Goal: Information Seeking & Learning: Learn about a topic

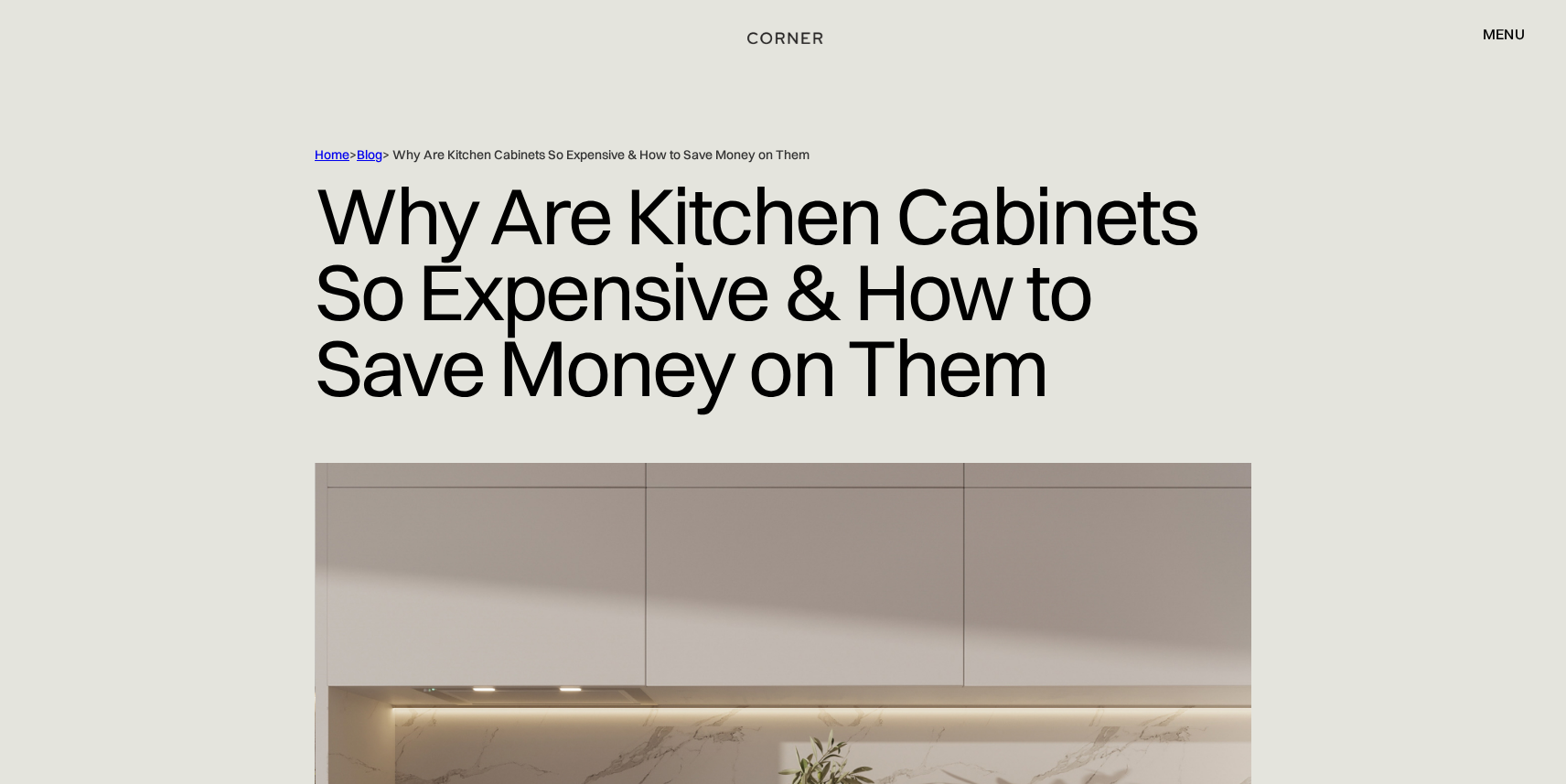
click at [795, 41] on img "home" at bounding box center [784, 38] width 75 height 24
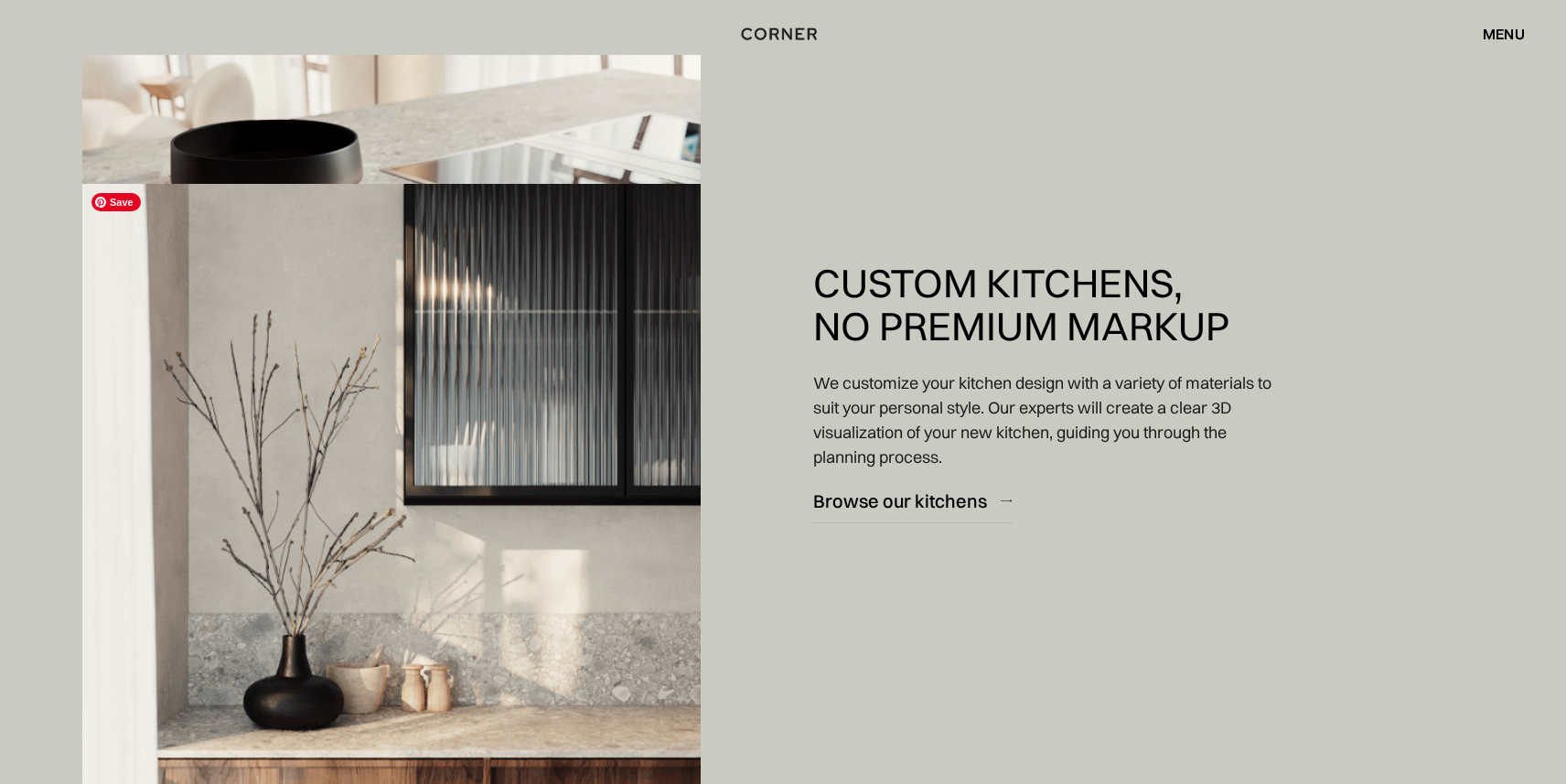
scroll to position [3229, 0]
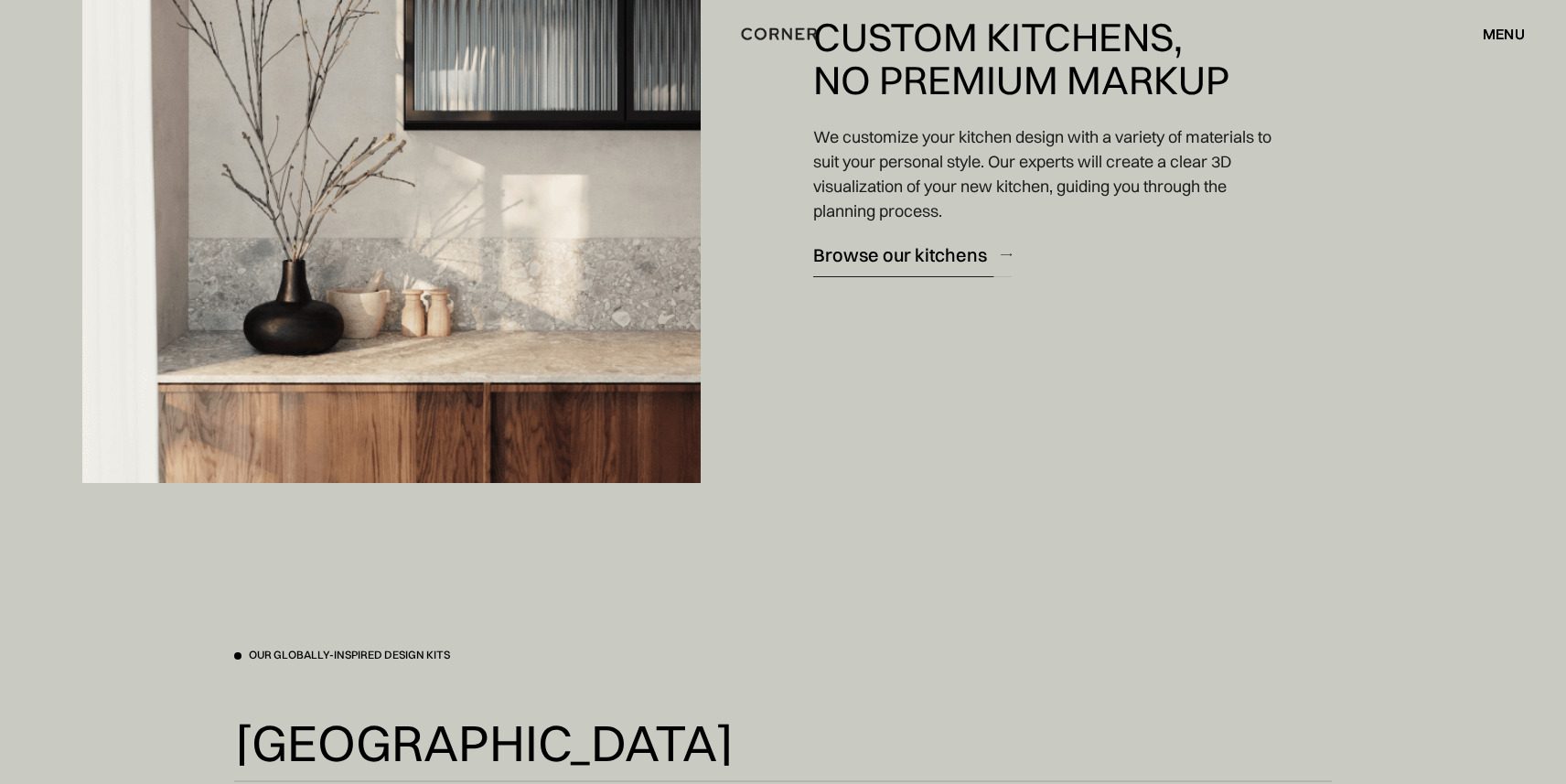
click at [908, 249] on div "Browse our kitchens" at bounding box center [900, 254] width 174 height 25
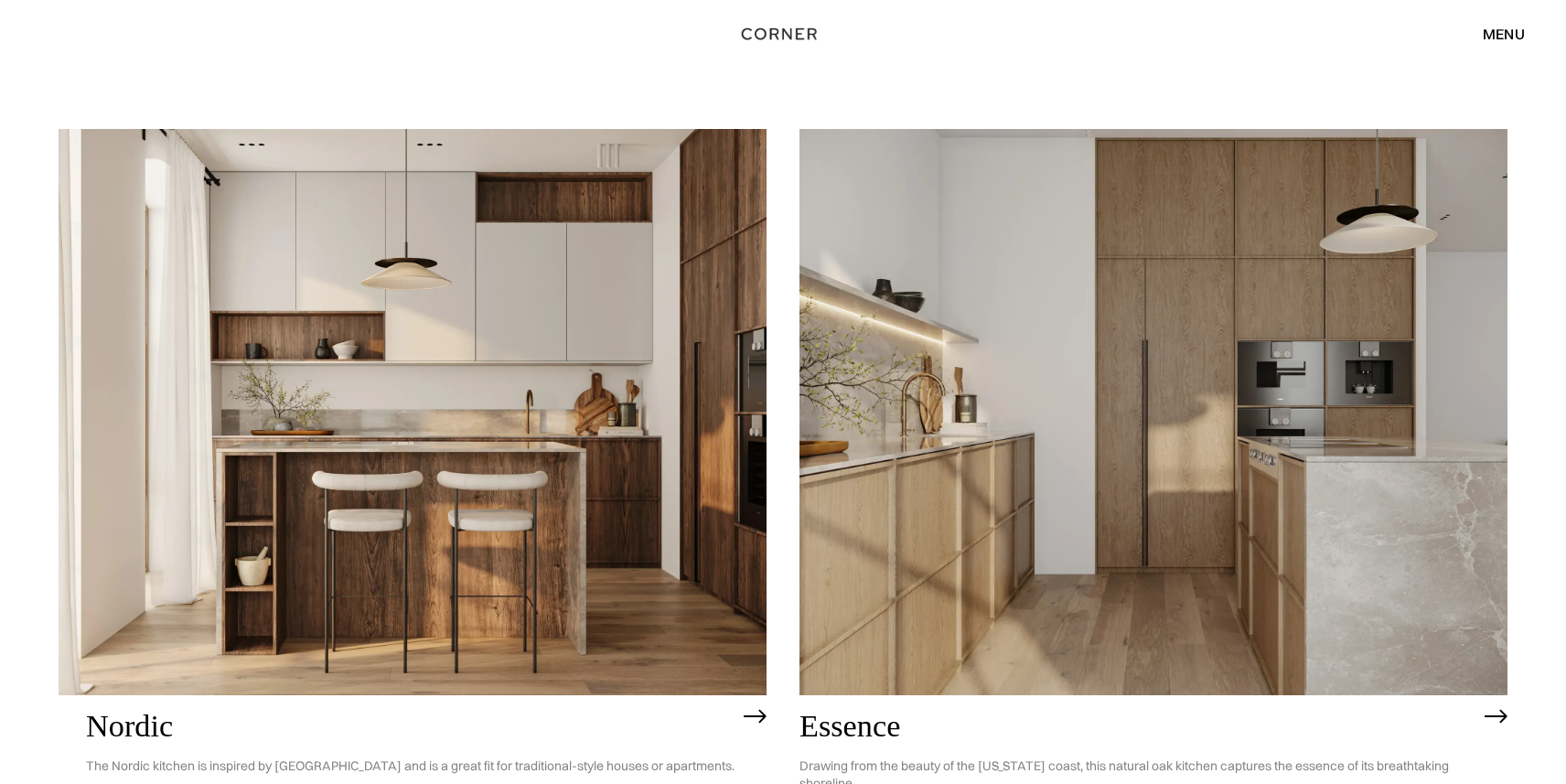
scroll to position [166, 0]
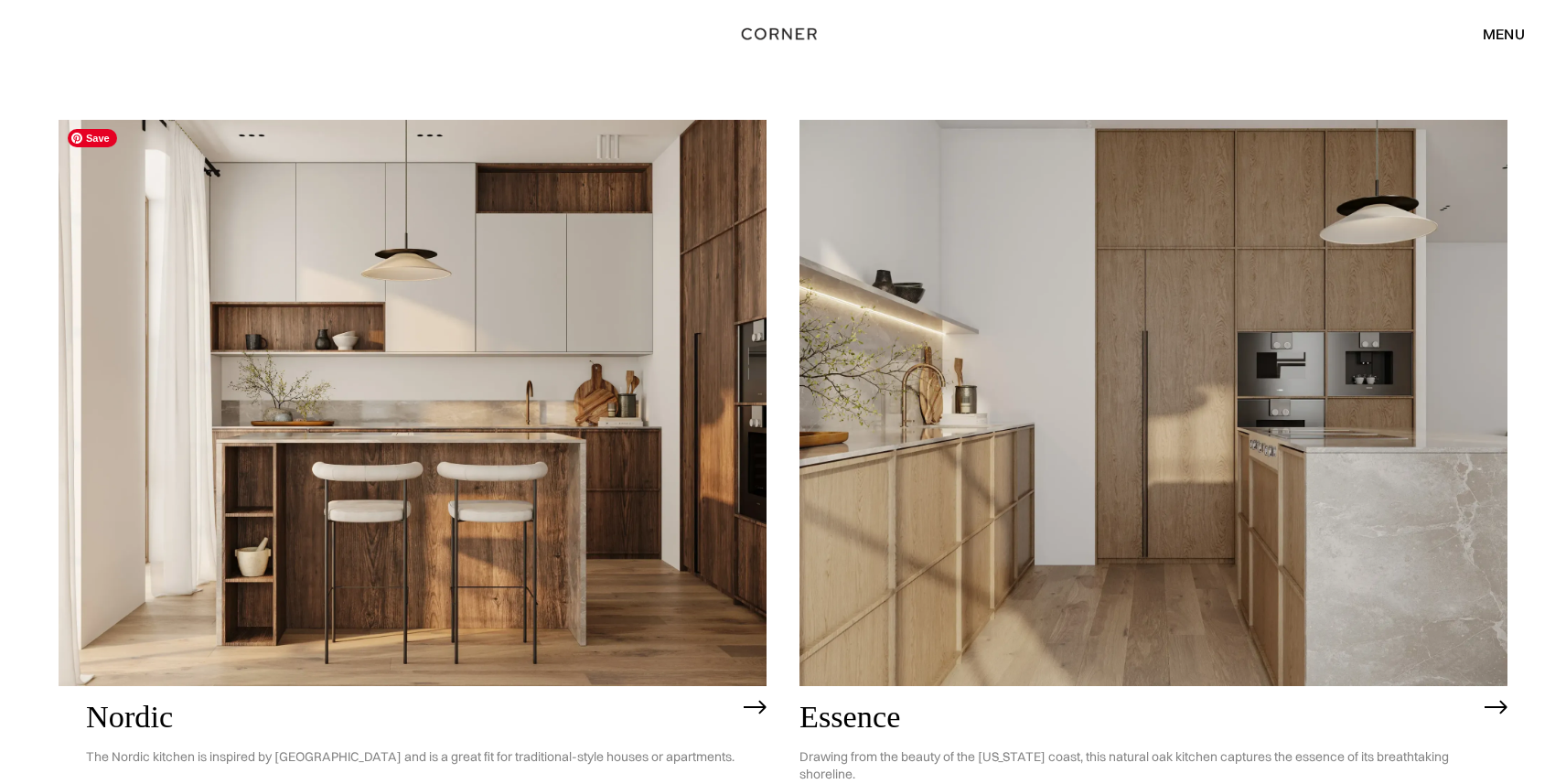
click at [610, 503] on img at bounding box center [412, 402] width 708 height 566
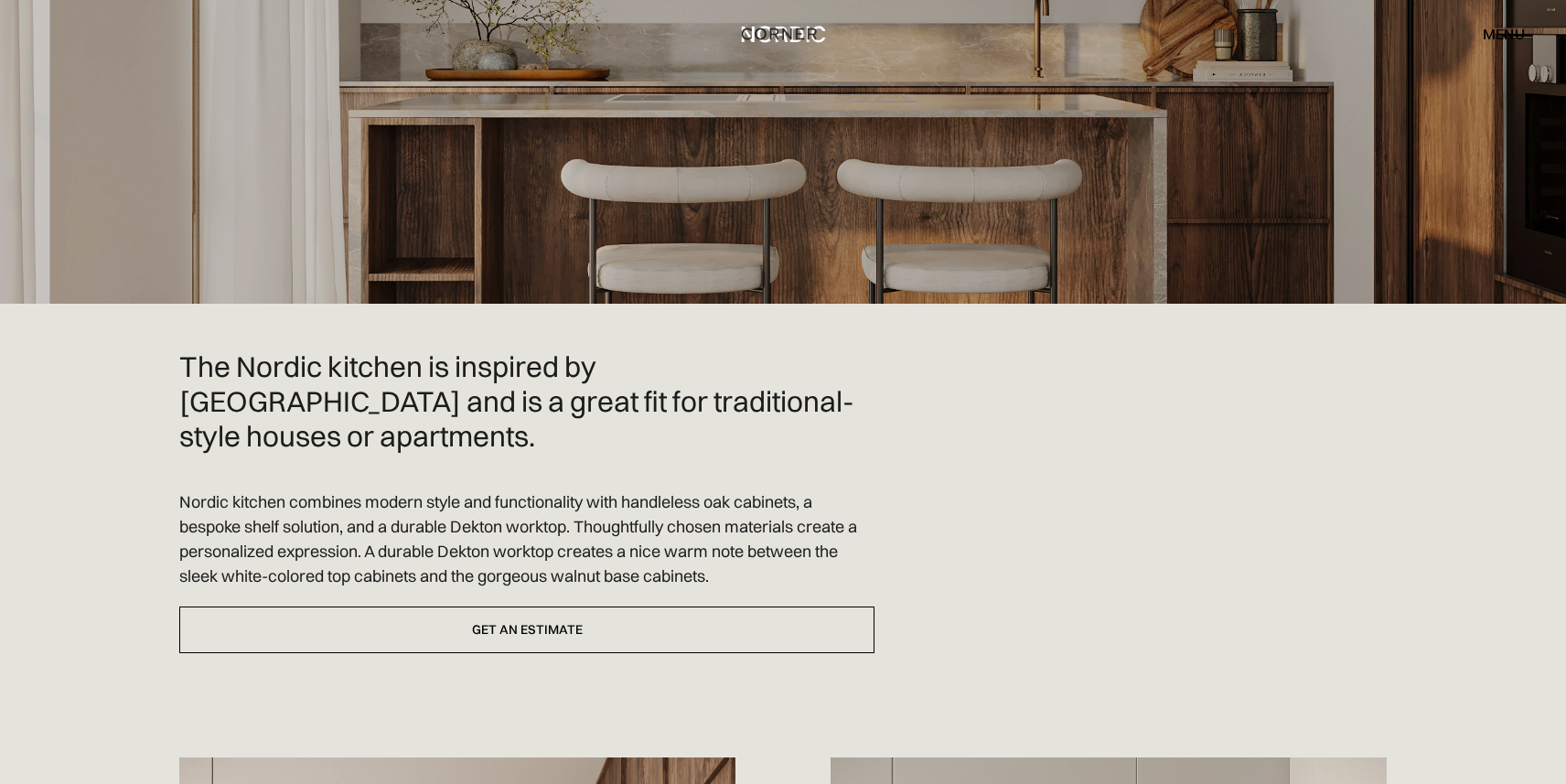
scroll to position [525, 0]
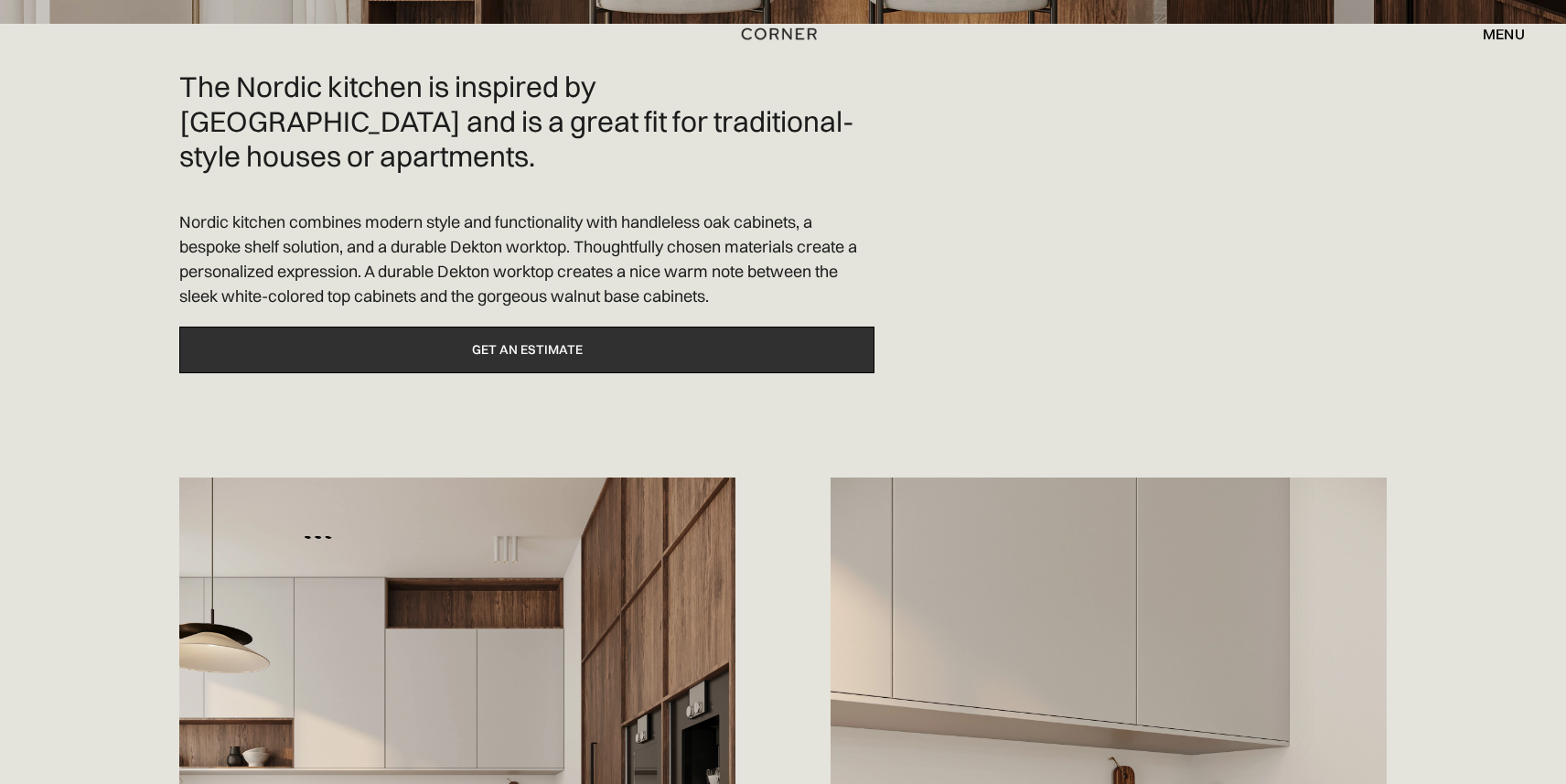
click at [579, 331] on link "Get an estimate" at bounding box center [527, 349] width 696 height 46
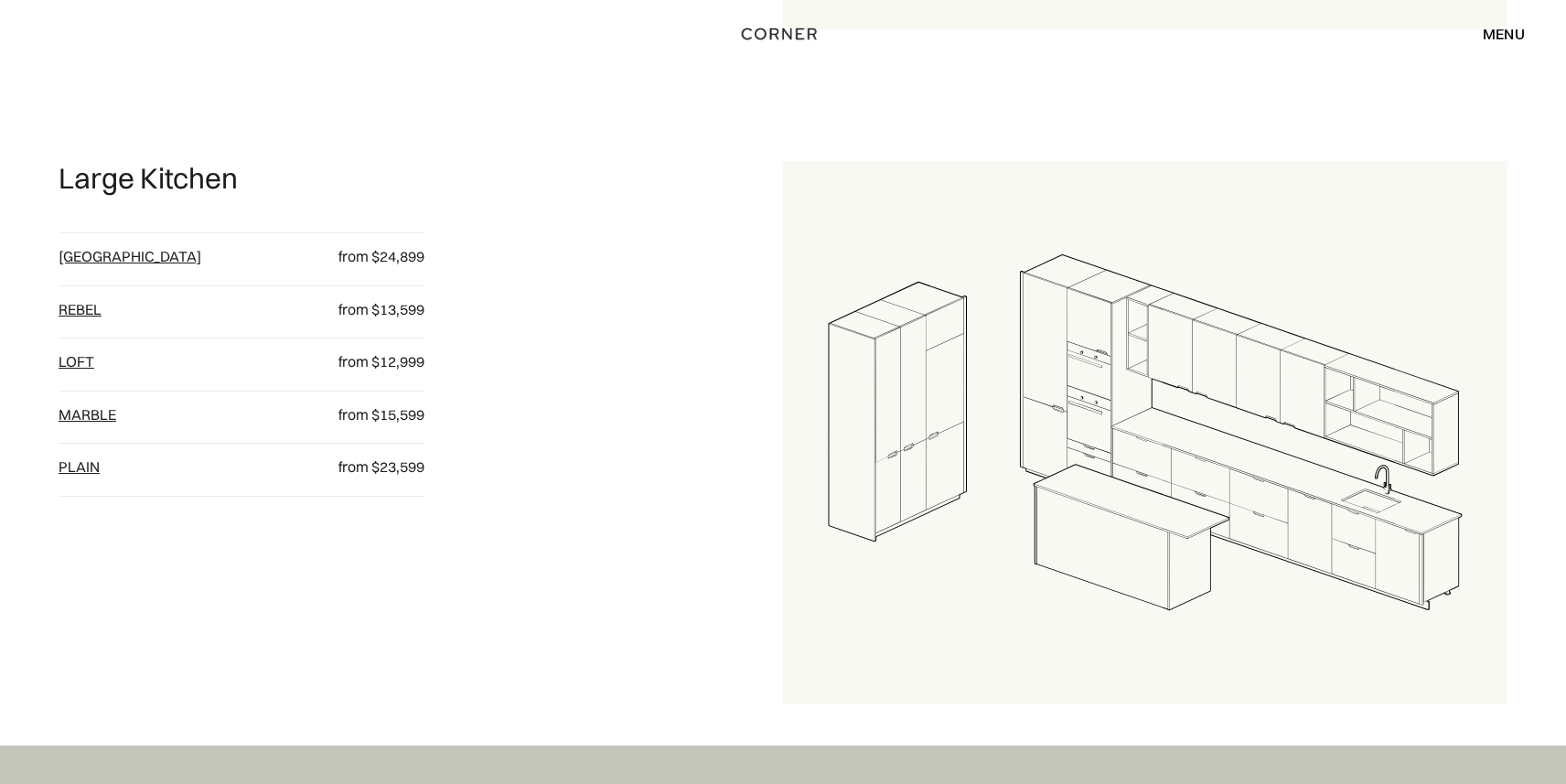
scroll to position [2114, 0]
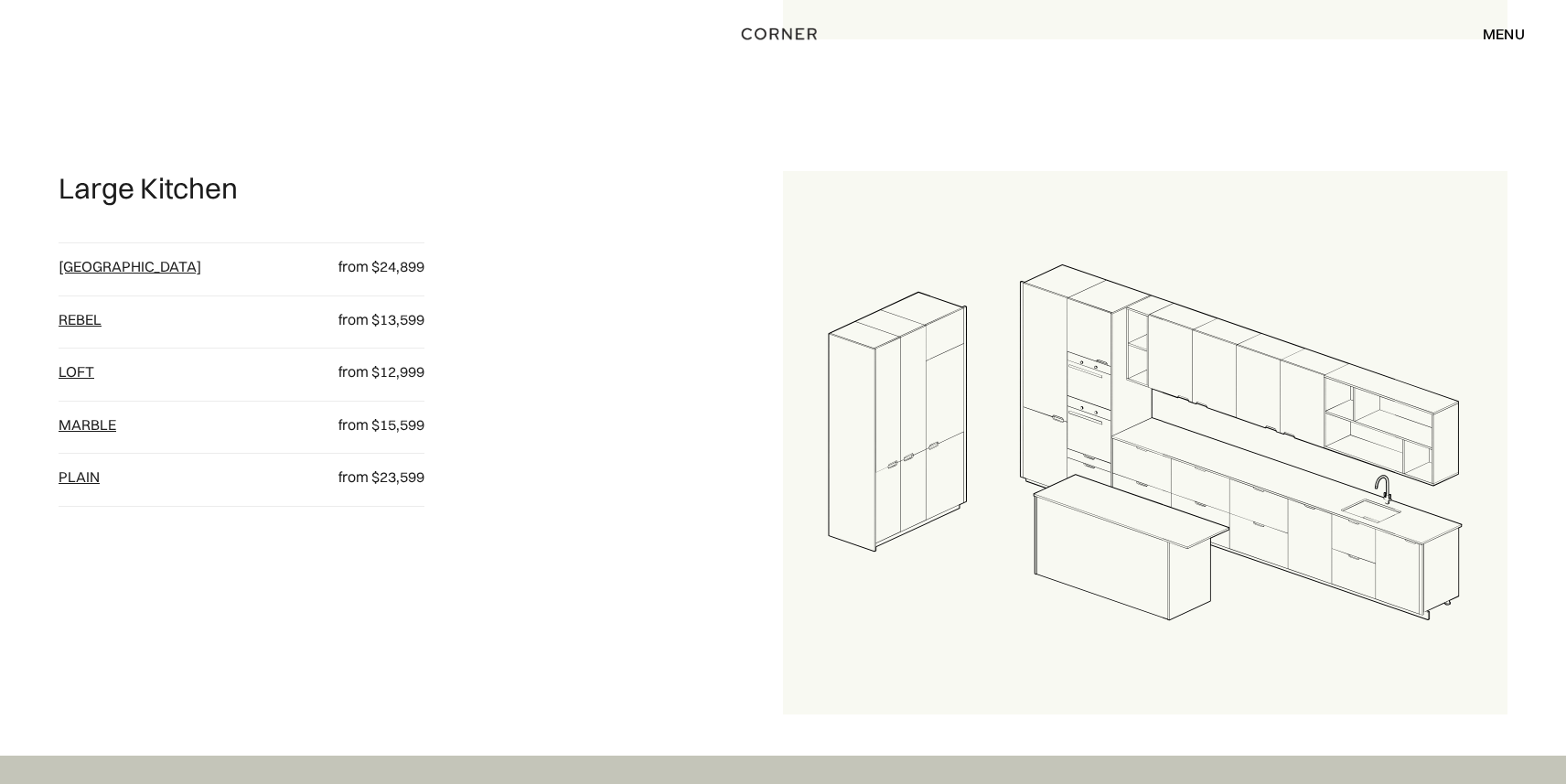
click at [83, 264] on link "[GEOGRAPHIC_DATA]" at bounding box center [129, 266] width 143 height 19
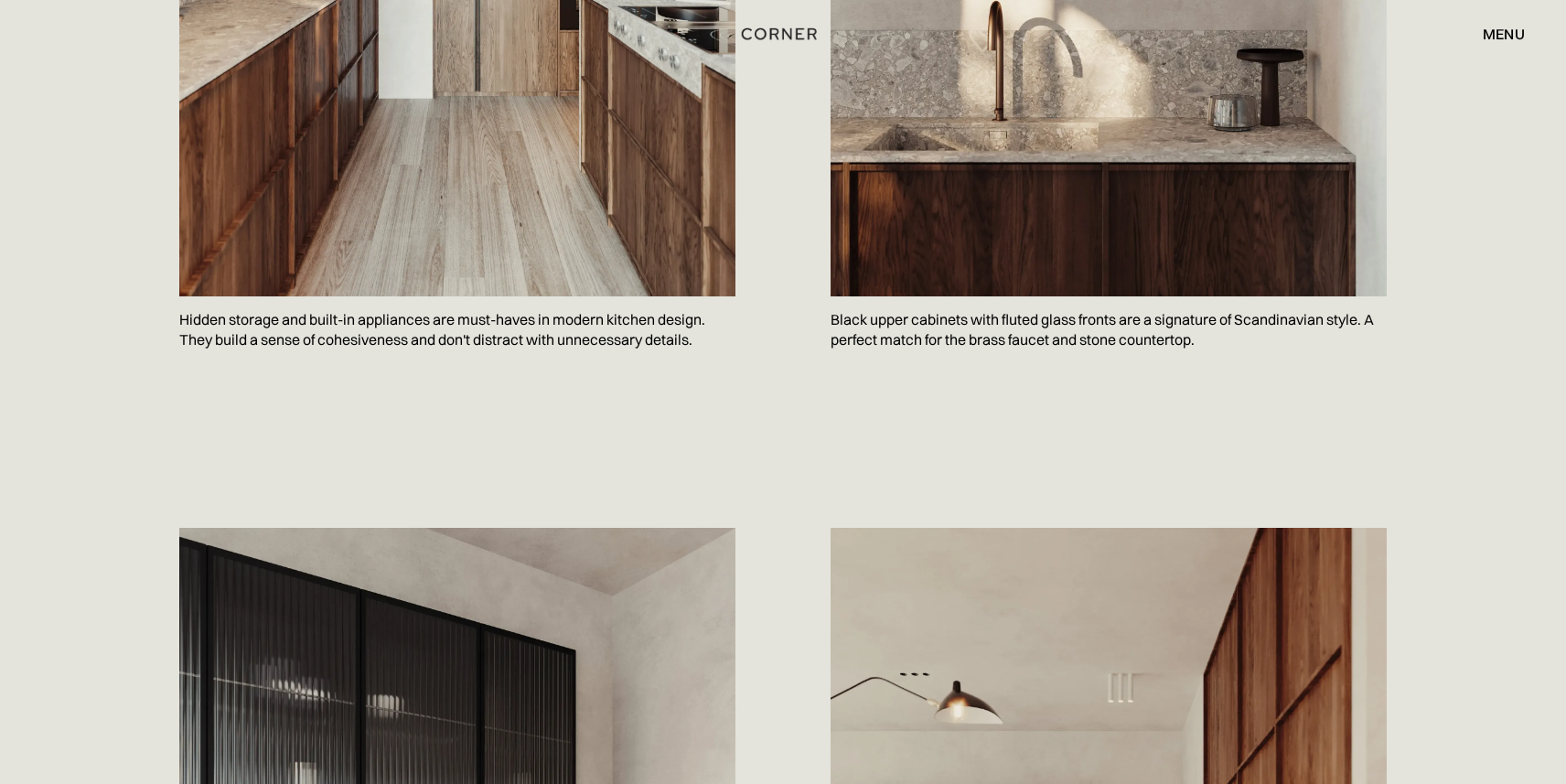
scroll to position [1687, 0]
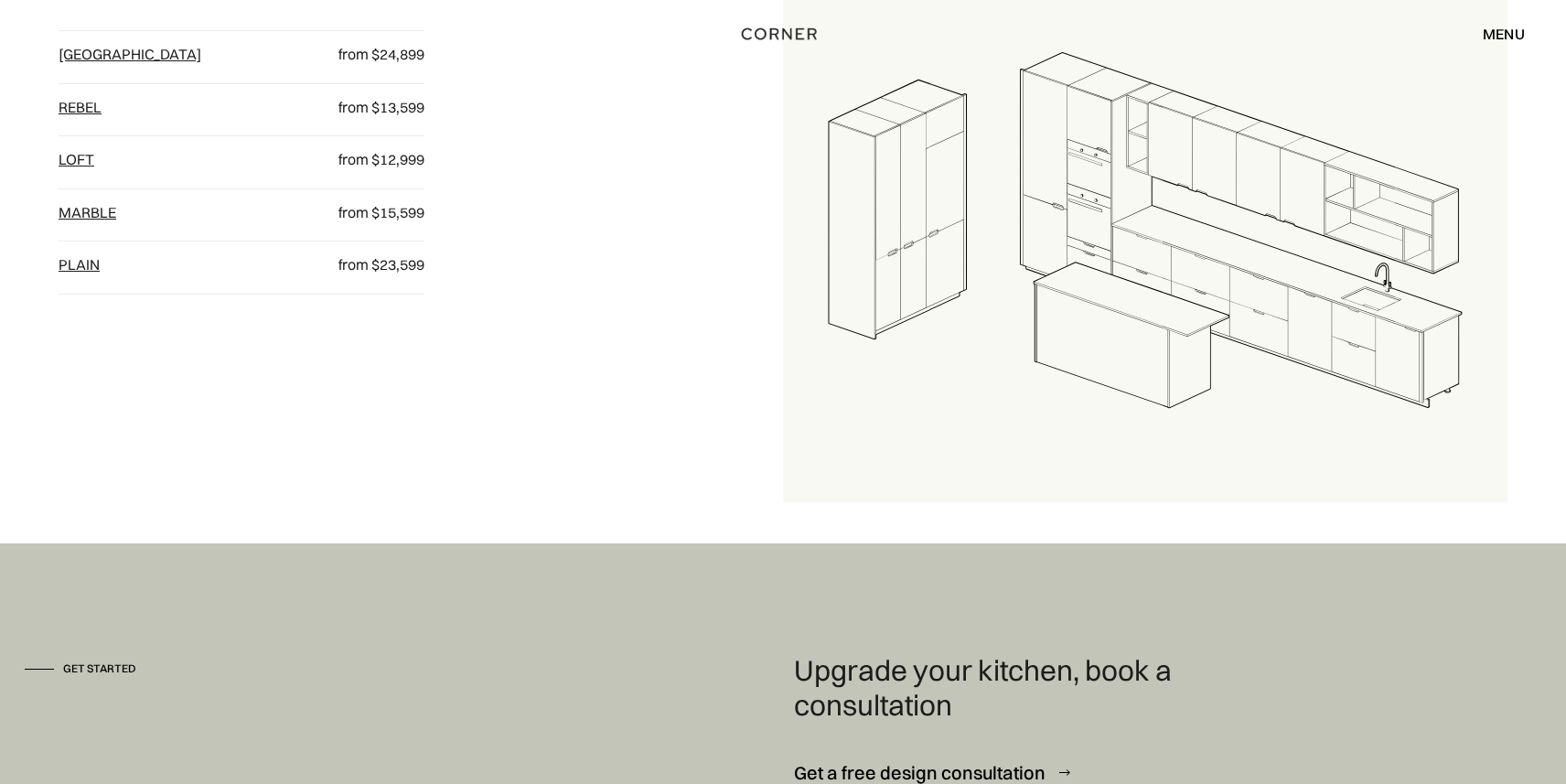
scroll to position [2717, 0]
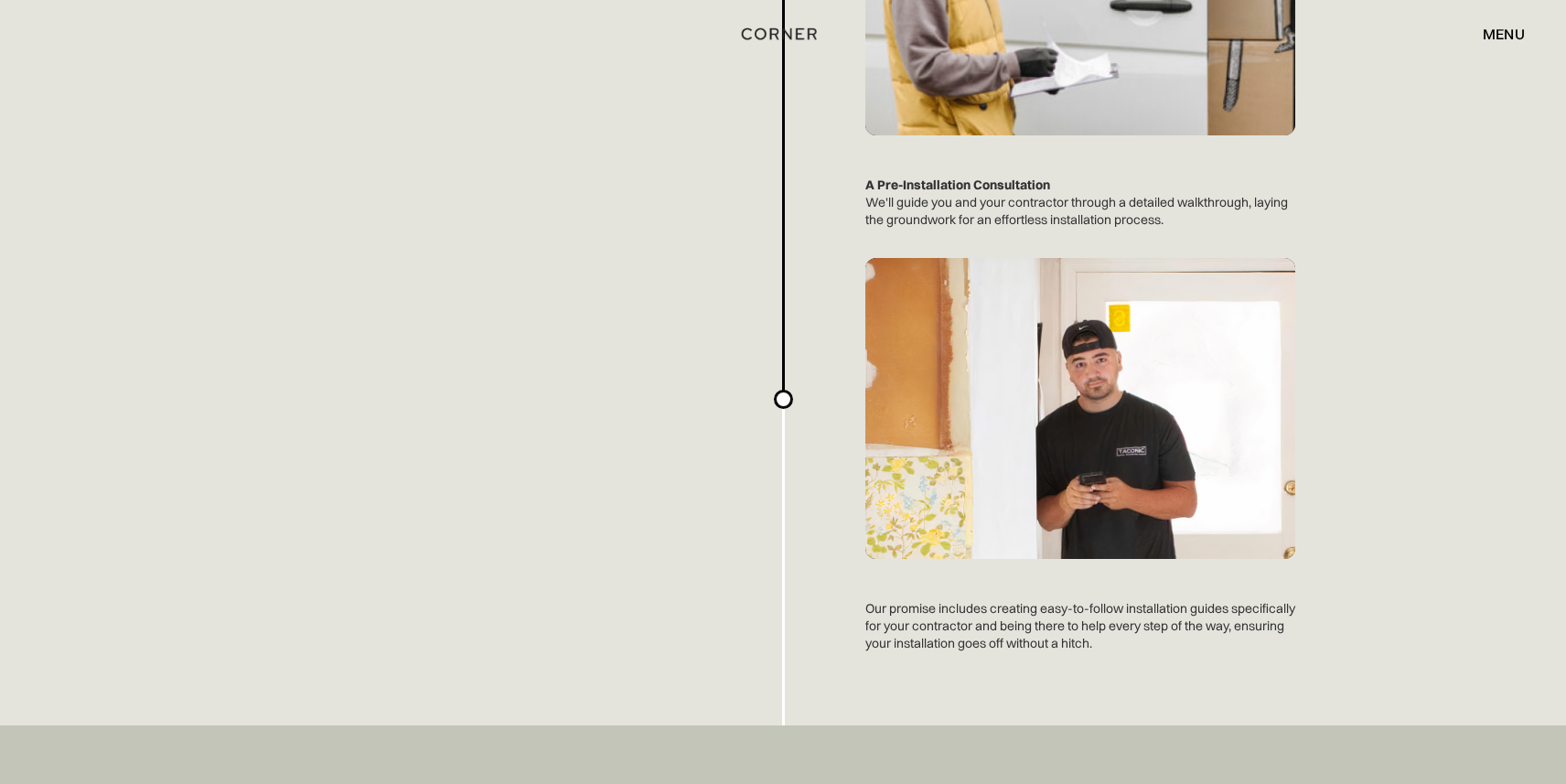
scroll to position [4968, 0]
